Goal: Task Accomplishment & Management: Use online tool/utility

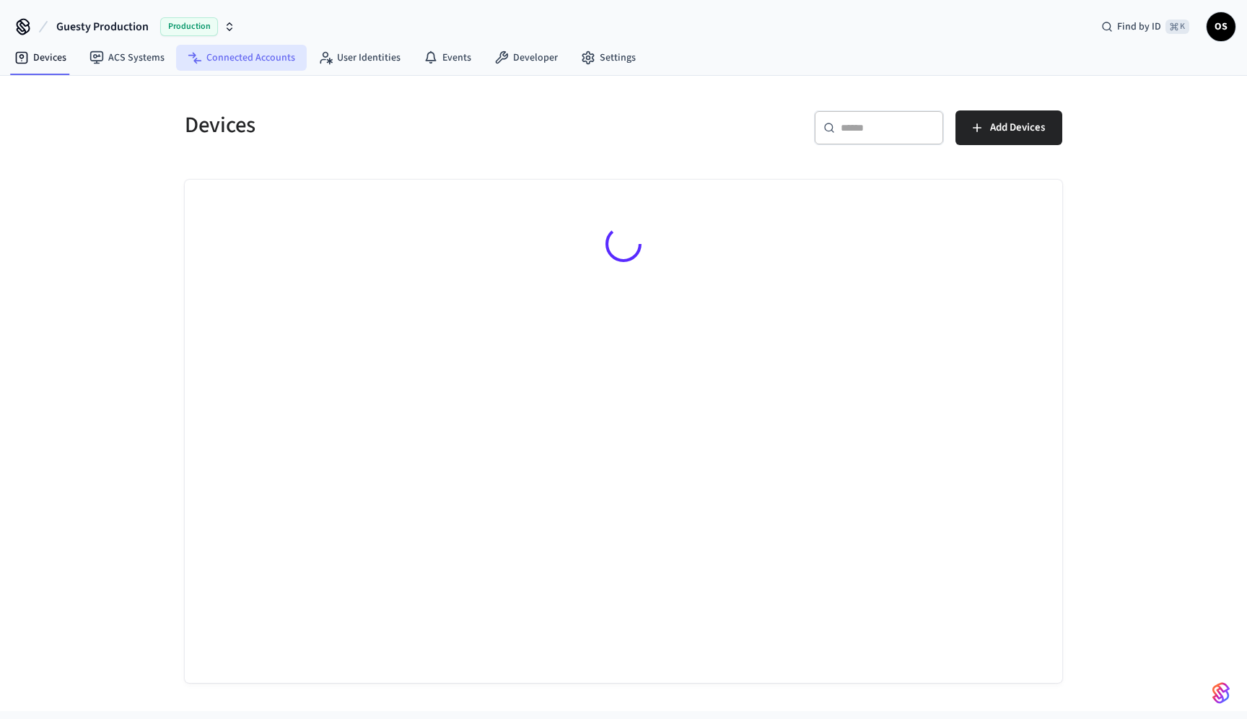
click at [263, 53] on link "Connected Accounts" at bounding box center [241, 58] width 131 height 26
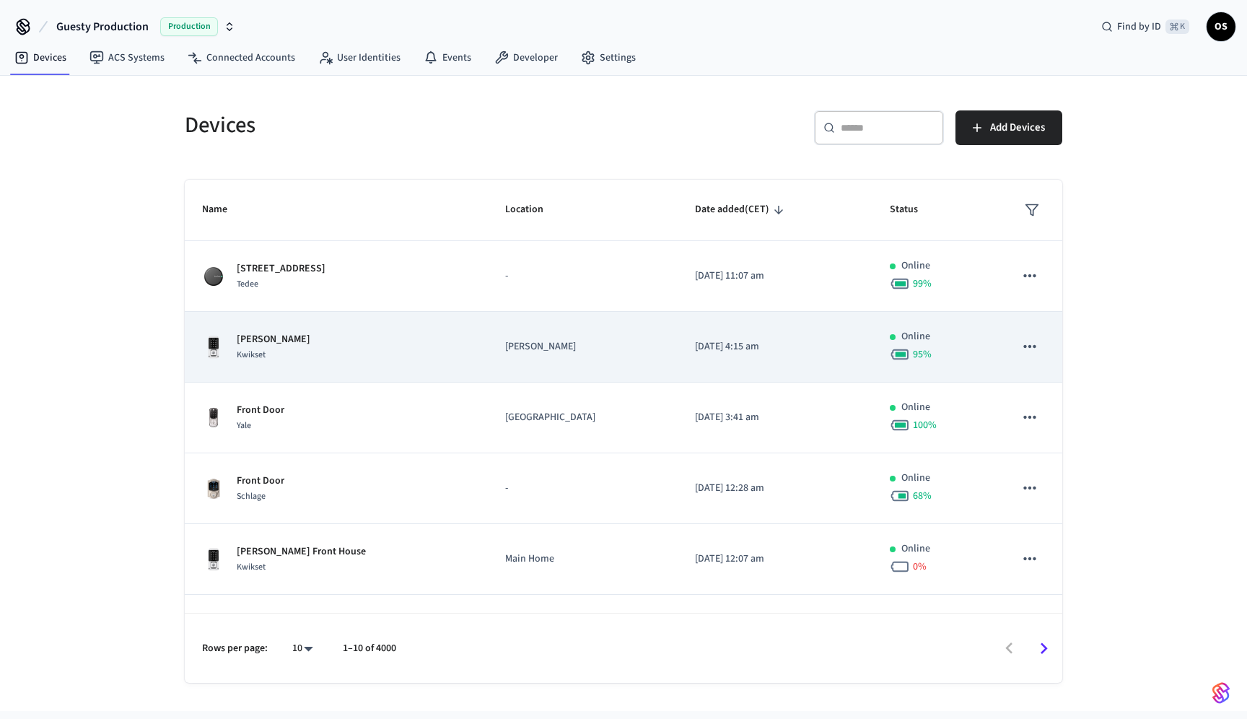
click at [420, 358] on div "Elisa Kwikset" at bounding box center [336, 347] width 268 height 30
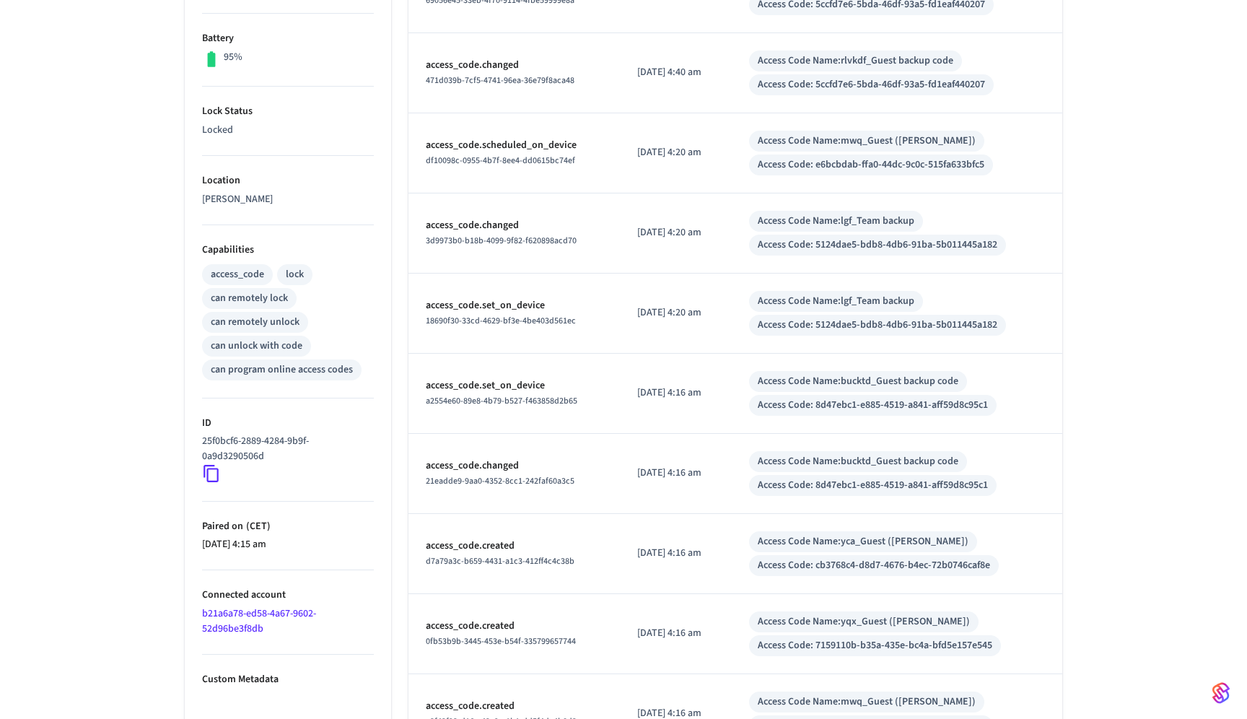
scroll to position [468, 0]
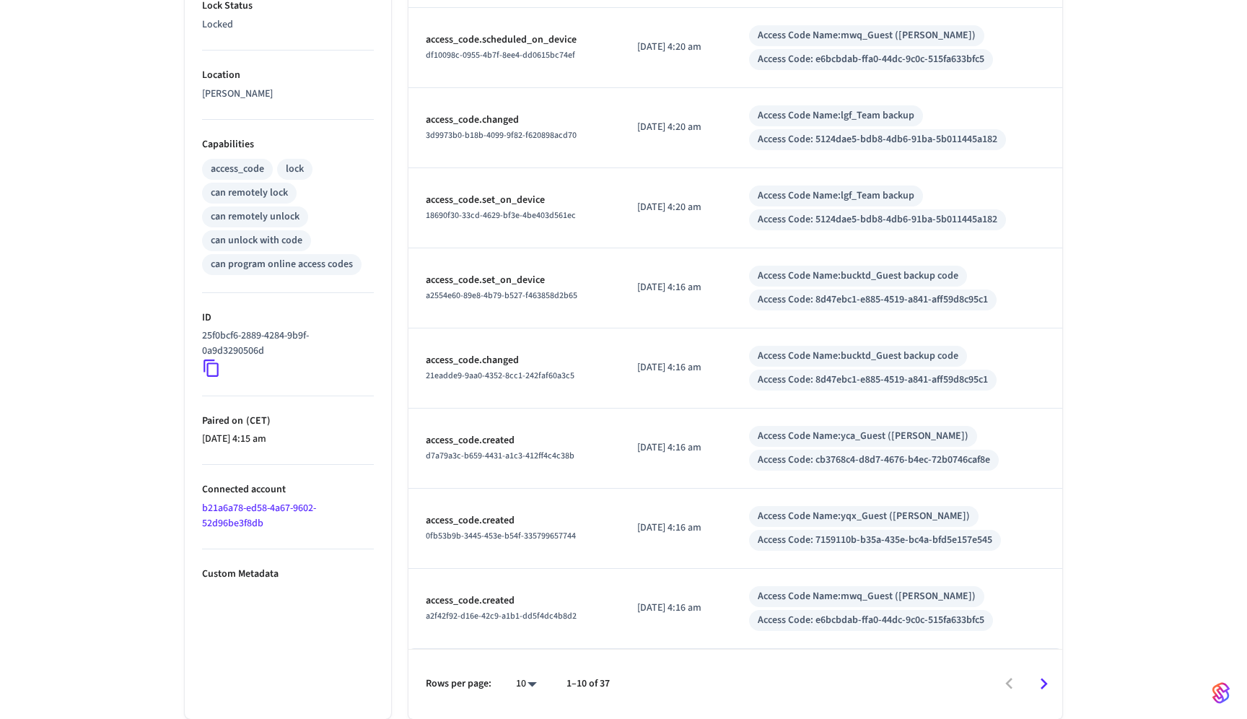
click at [276, 514] on link "b21a6a78-ed58-4a67-9602-52d96be3f8db" at bounding box center [259, 516] width 114 height 30
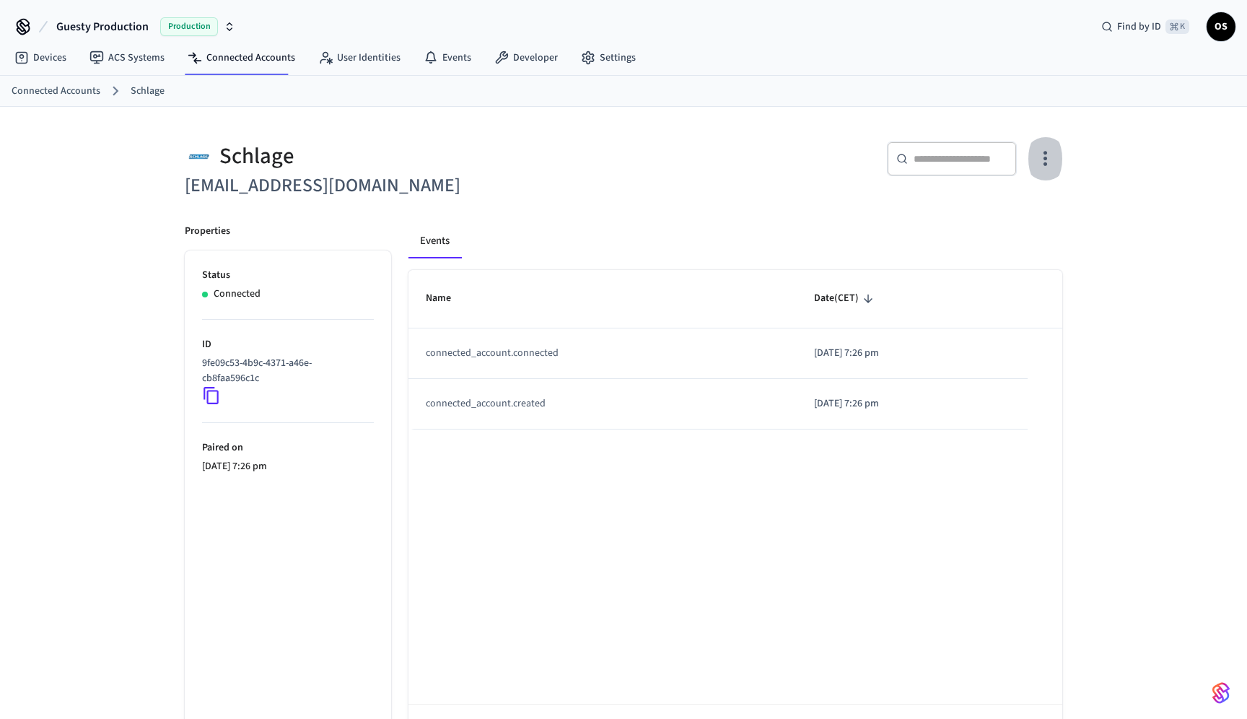
click at [1057, 157] on button "button" at bounding box center [1045, 159] width 34 height 58
click at [1017, 213] on span "Sync Account" at bounding box center [1004, 218] width 58 height 14
